Goal: Information Seeking & Learning: Learn about a topic

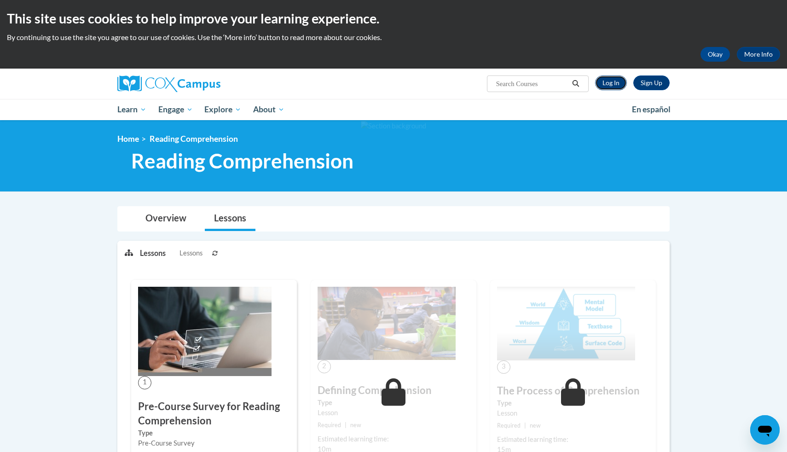
click at [610, 83] on link "Log In" at bounding box center [611, 83] width 32 height 15
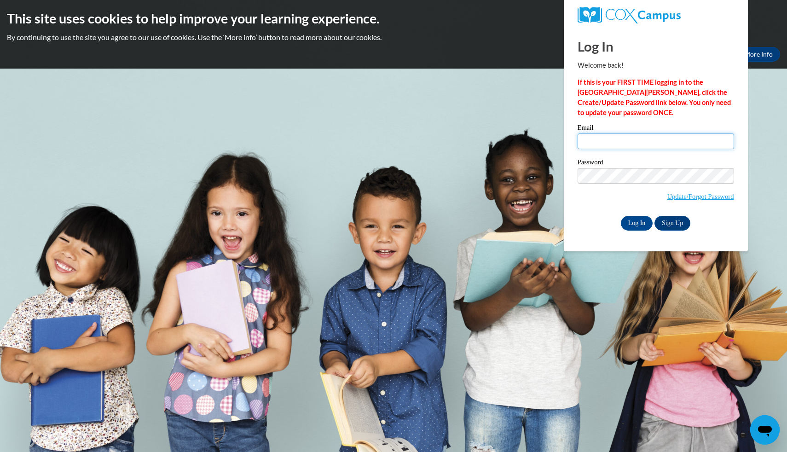
type input "hmzuni8651@ung.edu"
click at [646, 222] on input "Log In" at bounding box center [637, 223] width 32 height 15
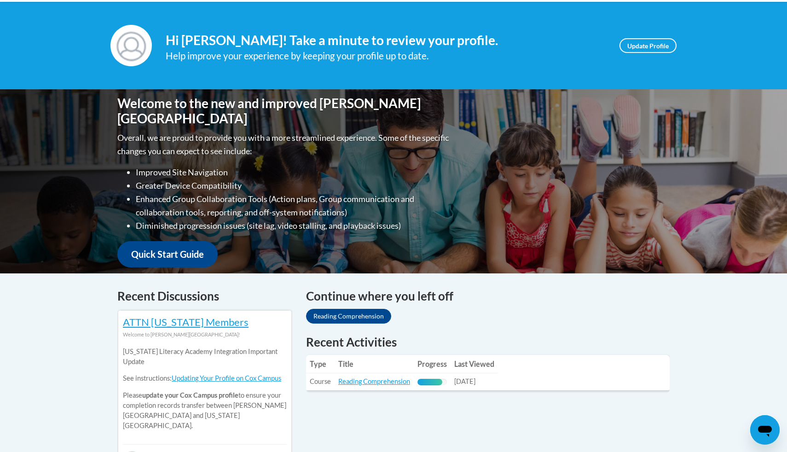
scroll to position [164, 0]
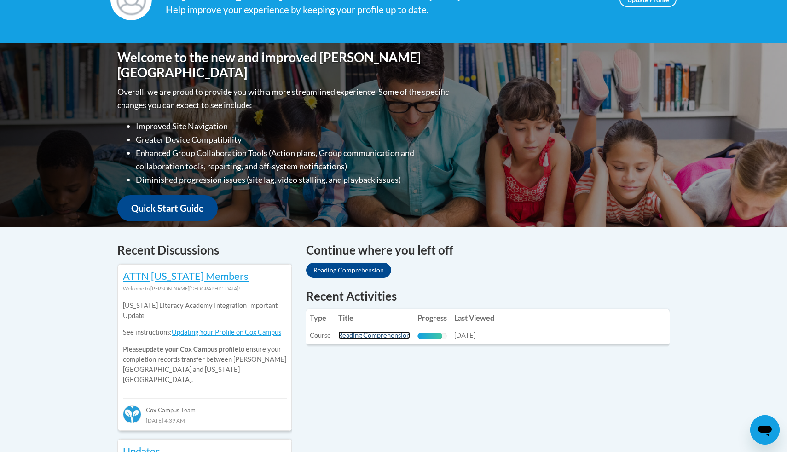
click at [372, 336] on link "Reading Comprehension" at bounding box center [374, 335] width 72 height 8
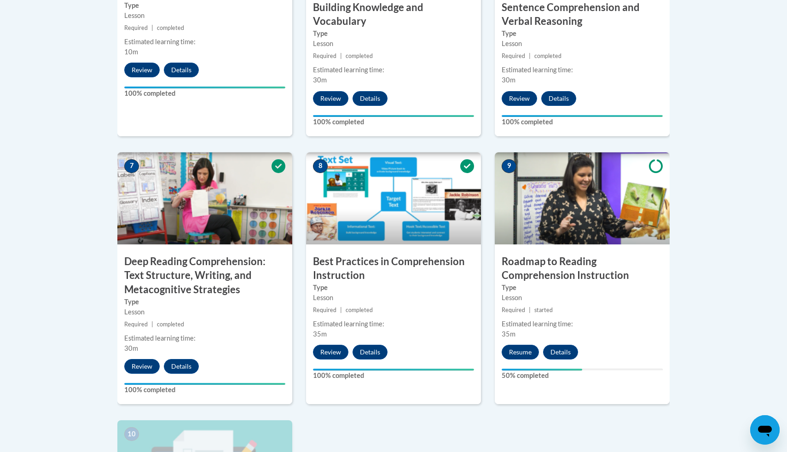
scroll to position [665, 0]
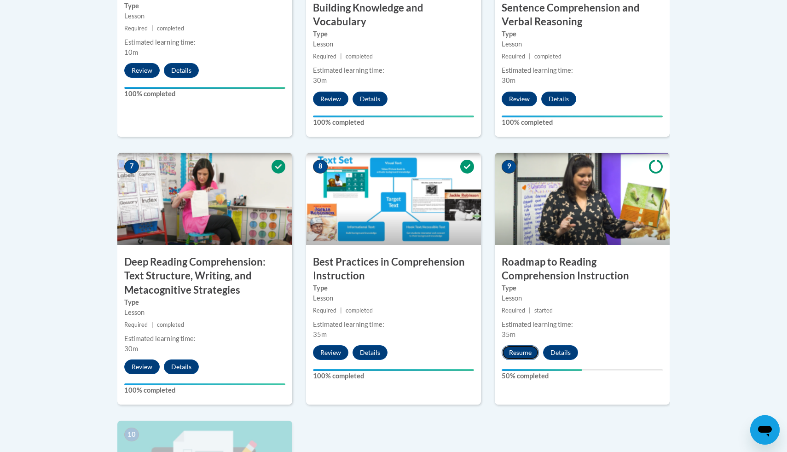
click at [529, 354] on button "Resume" at bounding box center [520, 352] width 37 height 15
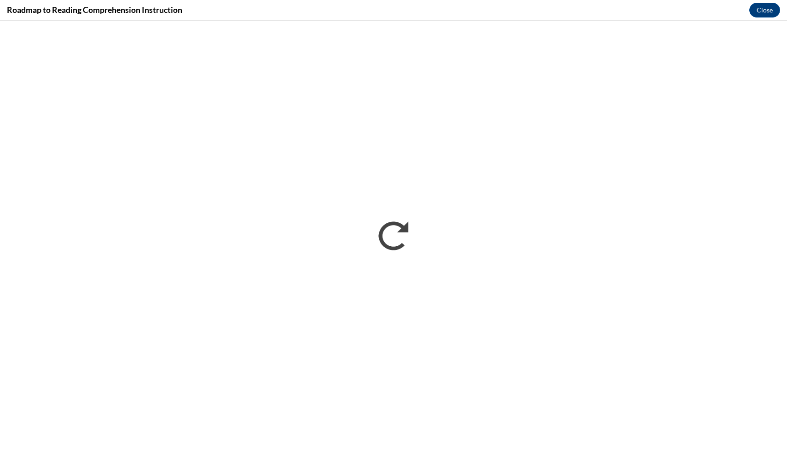
scroll to position [0, 0]
